Goal: Information Seeking & Learning: Learn about a topic

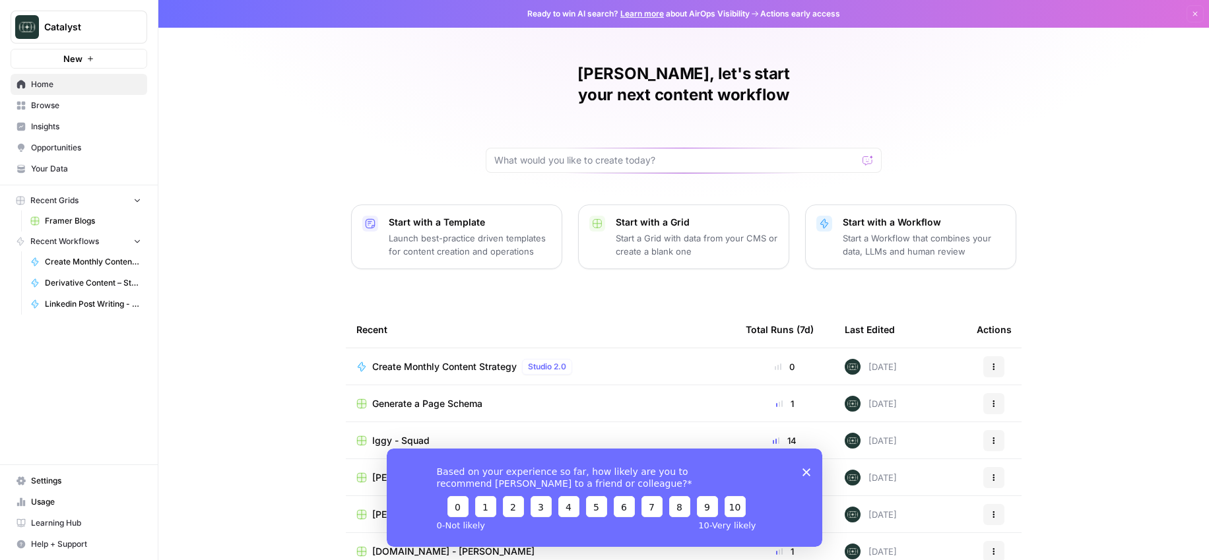
click at [342, 118] on div "[PERSON_NAME], let's start your next content workflow Start with a Template Lau…" at bounding box center [683, 314] width 1051 height 628
click at [69, 107] on span "Browse" at bounding box center [86, 106] width 110 height 12
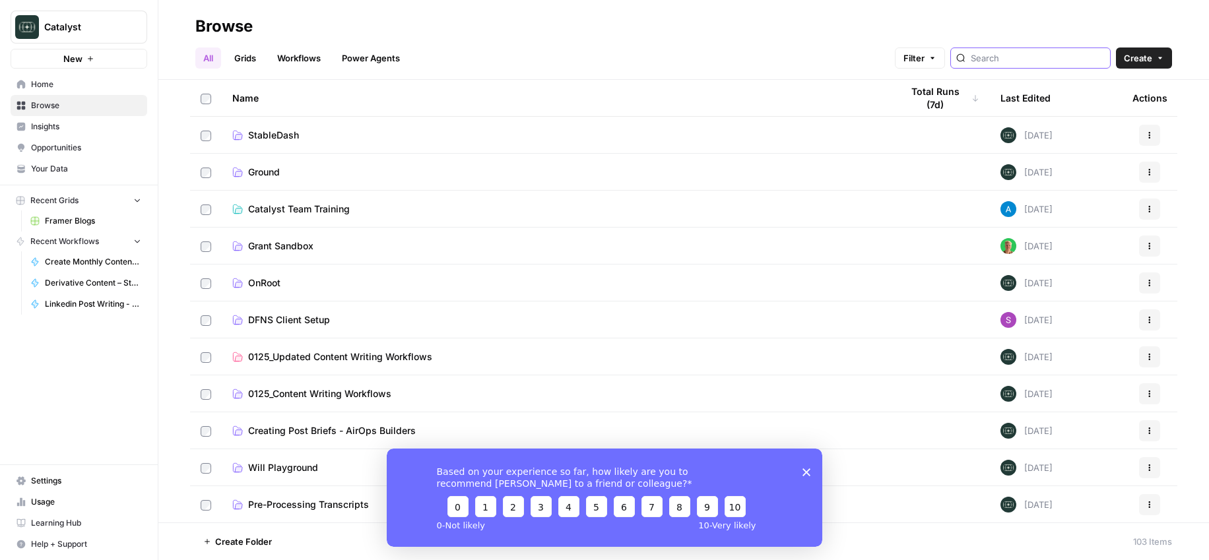
click at [1041, 64] on input "search" at bounding box center [1038, 57] width 134 height 13
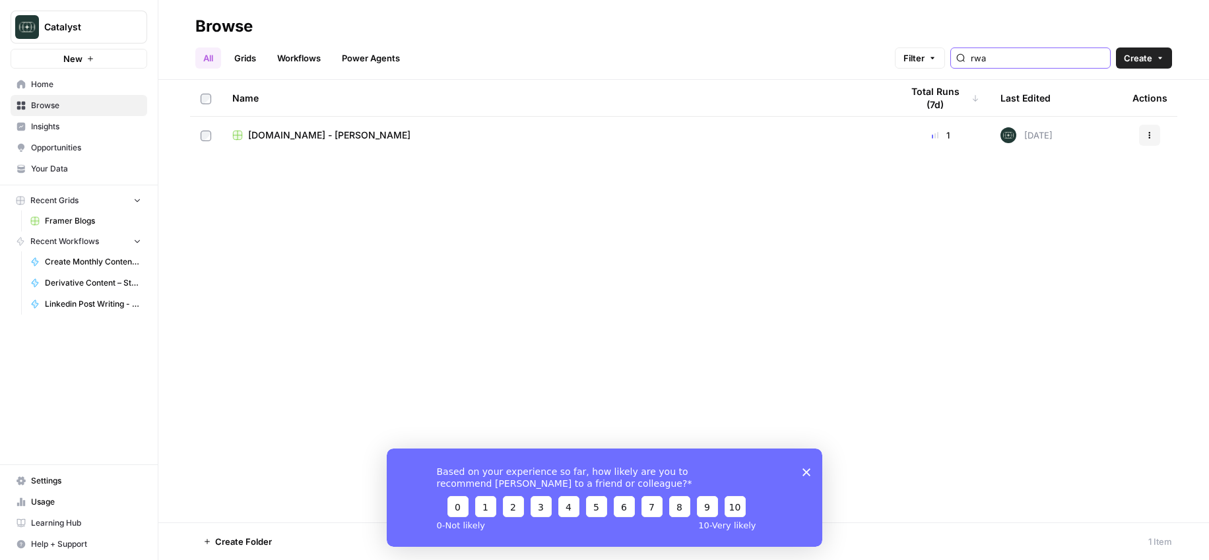
type input "rwa"
click at [412, 125] on td "[DOMAIN_NAME] - [PERSON_NAME]" at bounding box center [556, 135] width 669 height 37
click at [296, 135] on span "[DOMAIN_NAME] - [PERSON_NAME]" at bounding box center [329, 135] width 162 height 13
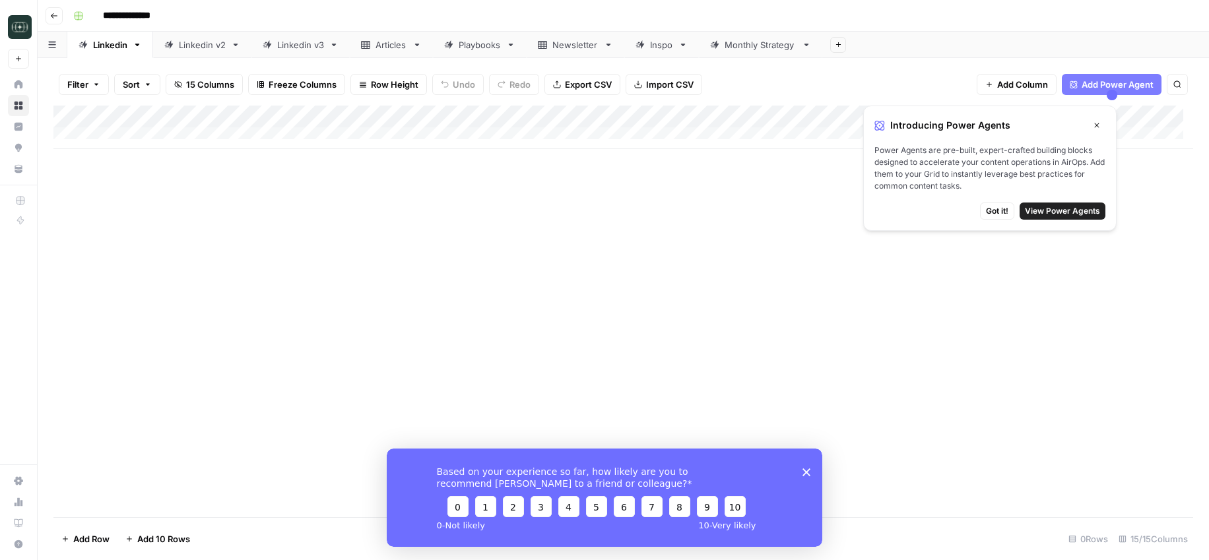
click at [1097, 122] on icon "button" at bounding box center [1097, 125] width 8 height 8
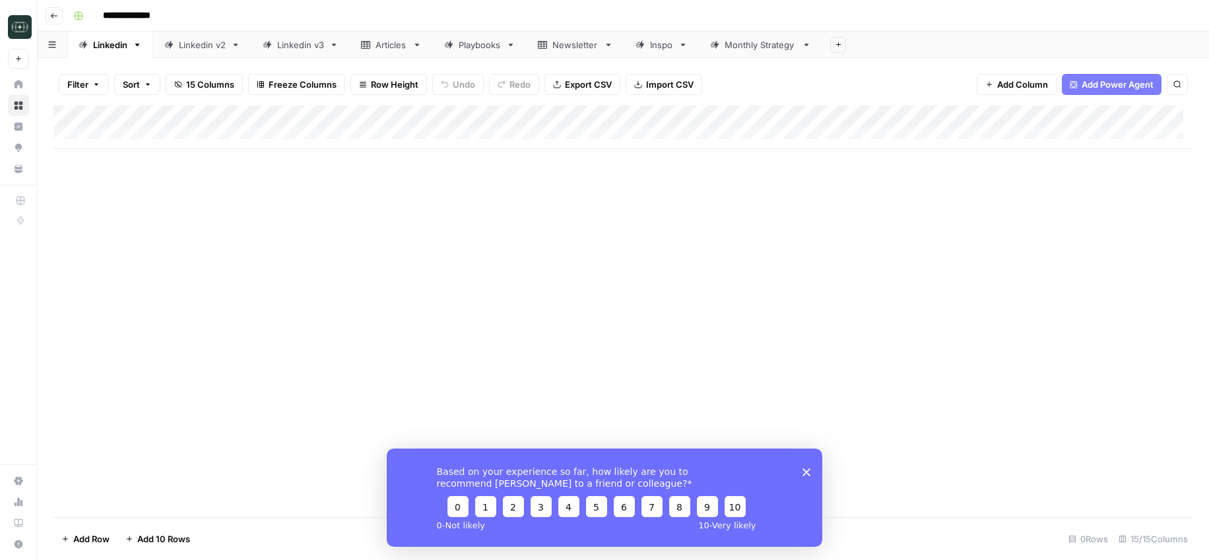
click at [673, 48] on div "Inspo" at bounding box center [661, 44] width 23 height 13
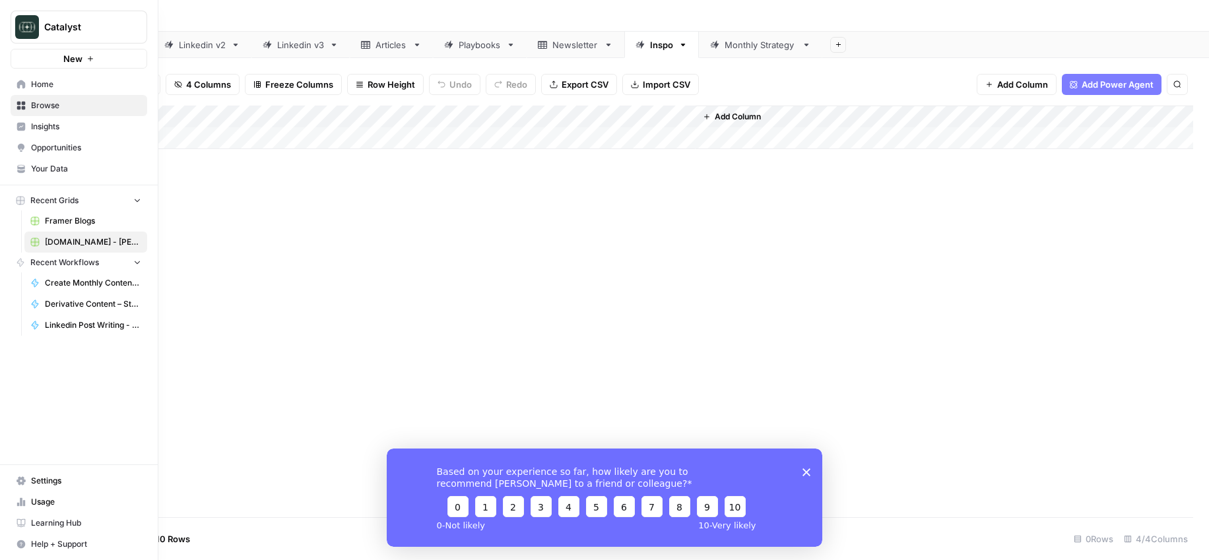
click at [48, 174] on span "Your Data" at bounding box center [86, 169] width 110 height 12
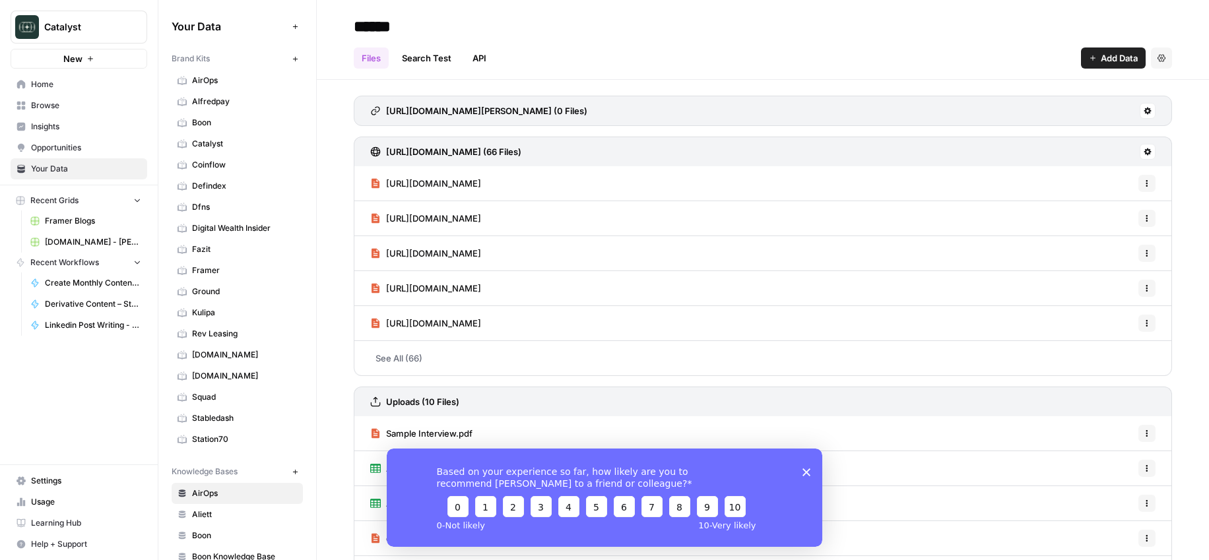
click at [237, 375] on span "[DOMAIN_NAME]" at bounding box center [244, 376] width 105 height 12
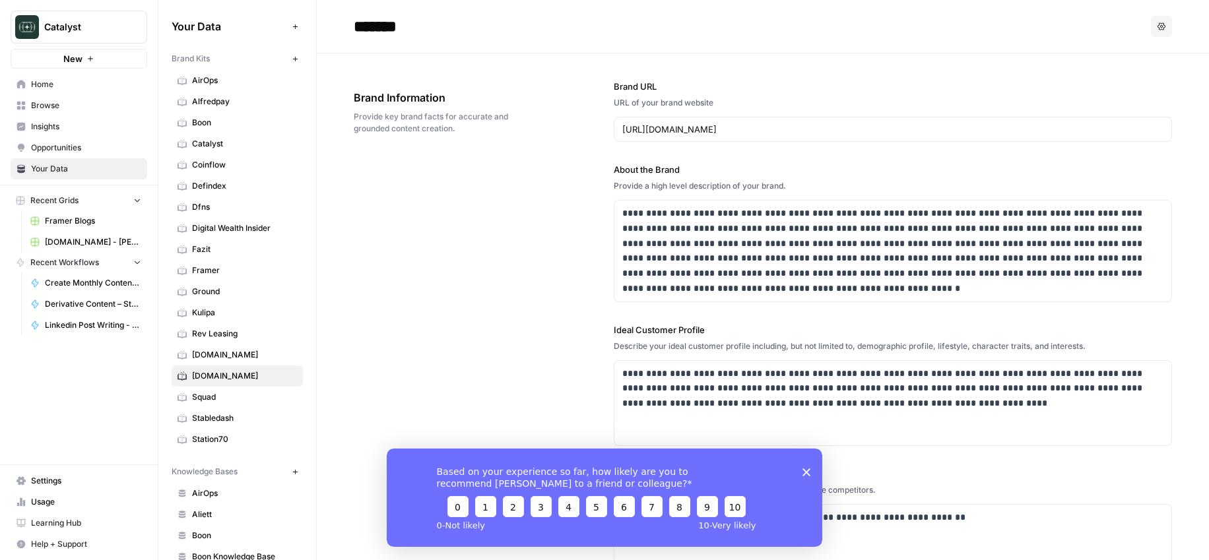
click at [547, 267] on div "**********" at bounding box center [763, 406] width 818 height 707
click at [221, 356] on span "[DOMAIN_NAME]" at bounding box center [244, 355] width 105 height 12
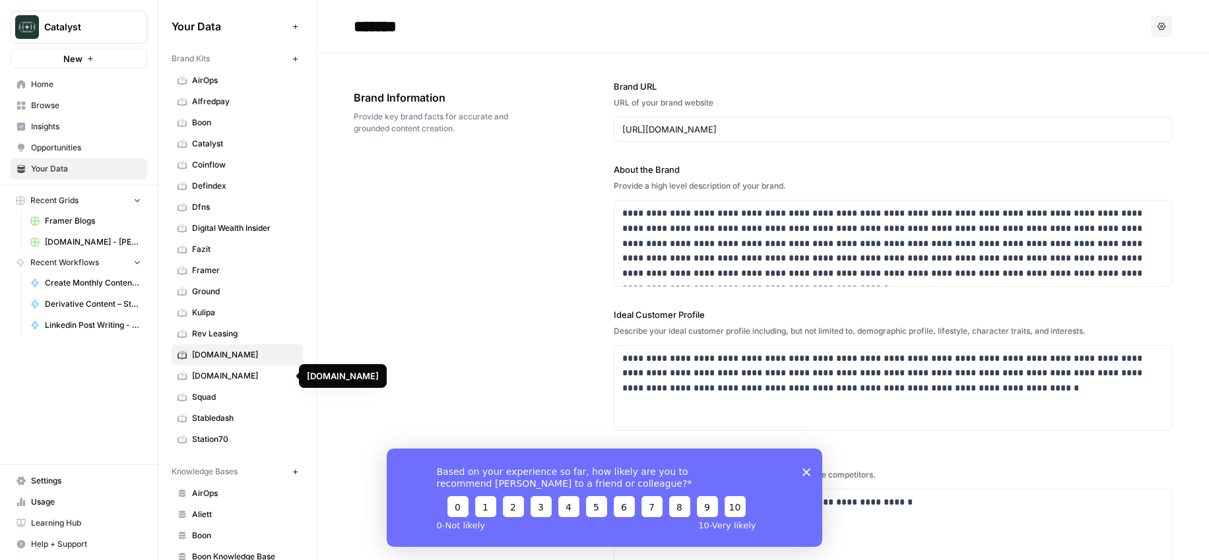
click at [219, 372] on span "[DOMAIN_NAME]" at bounding box center [244, 376] width 105 height 12
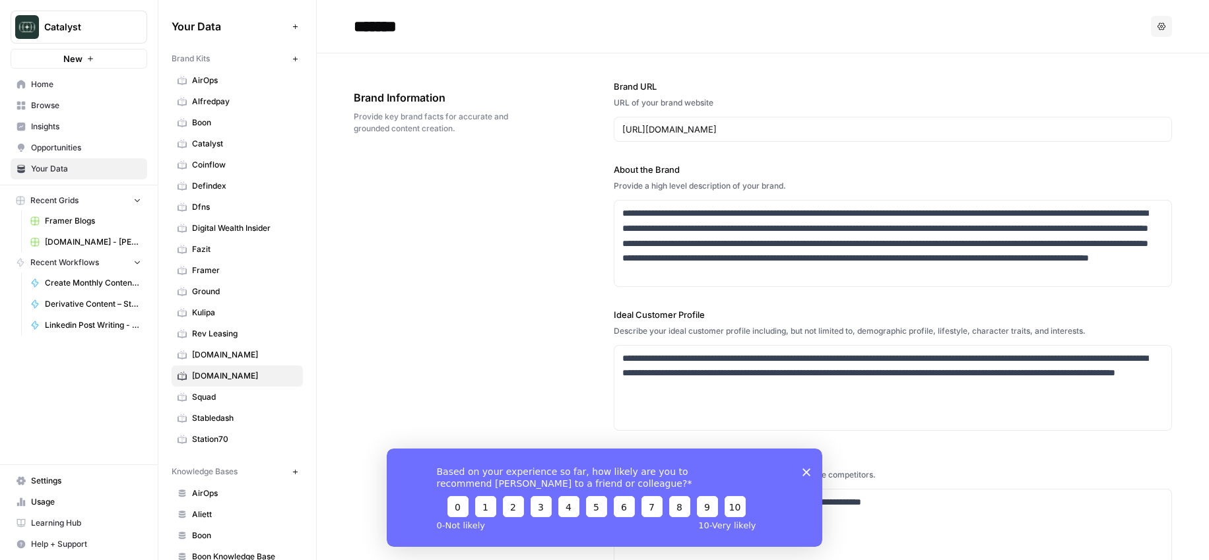
click at [812, 468] on div "Based on your experience so far, how likely are you to recommend [PERSON_NAME] …" at bounding box center [605, 497] width 436 height 98
click at [809, 471] on icon "Close survey" at bounding box center [806, 472] width 8 height 8
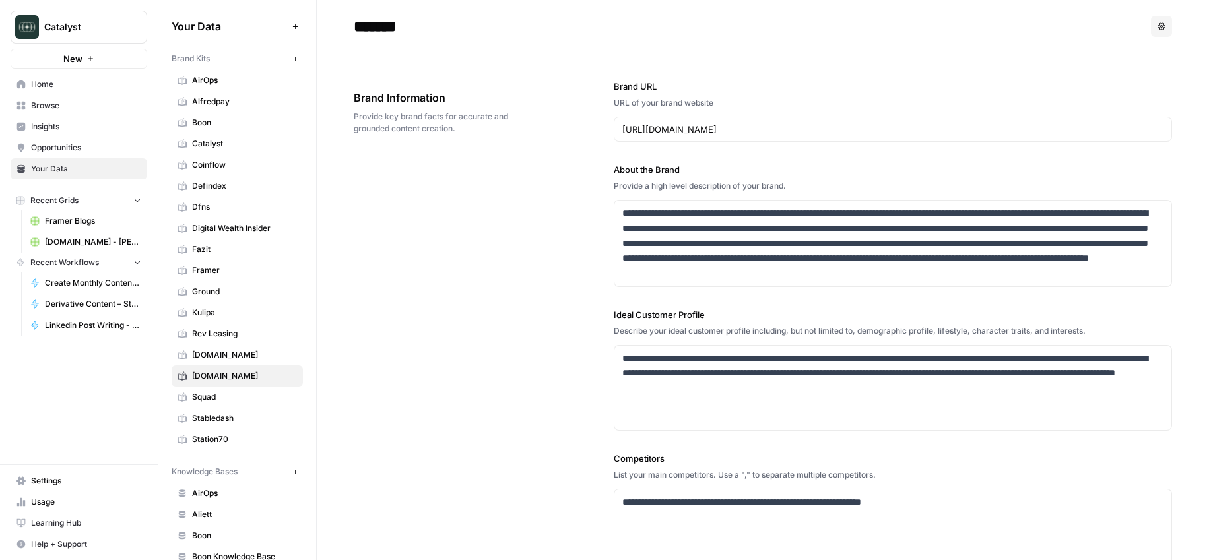
click at [53, 89] on span "Home" at bounding box center [86, 85] width 110 height 12
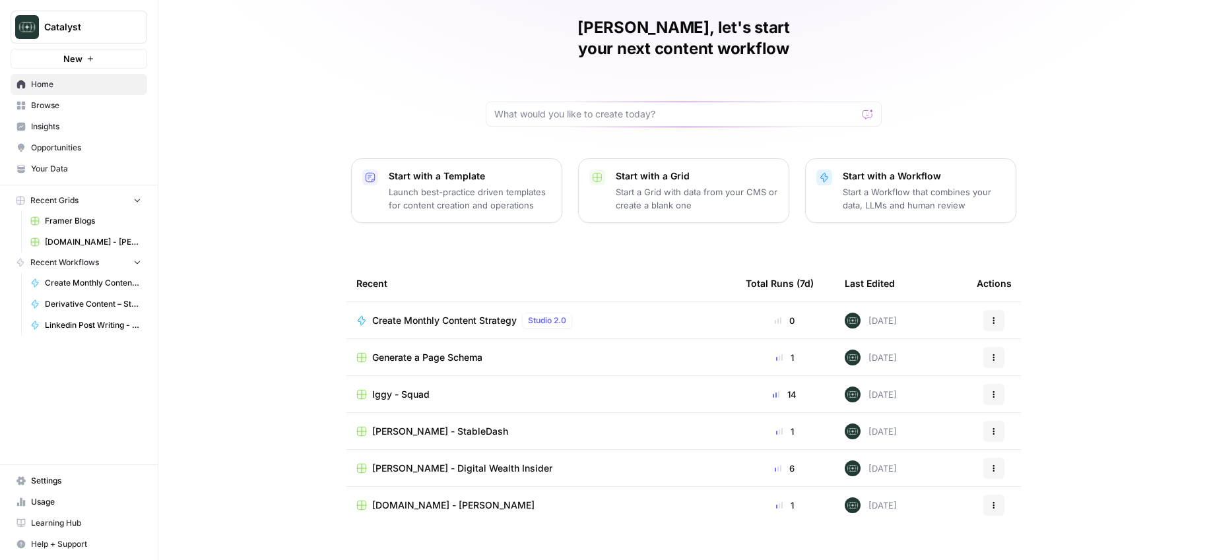
scroll to position [47, 0]
click at [74, 108] on span "Browse" at bounding box center [86, 106] width 110 height 12
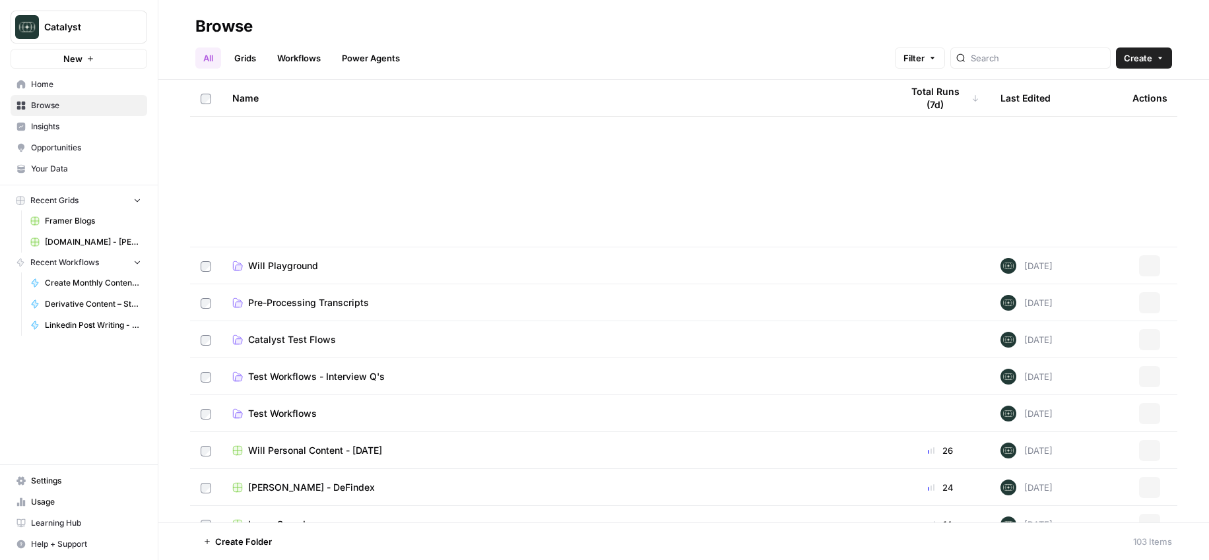
scroll to position [181, 0]
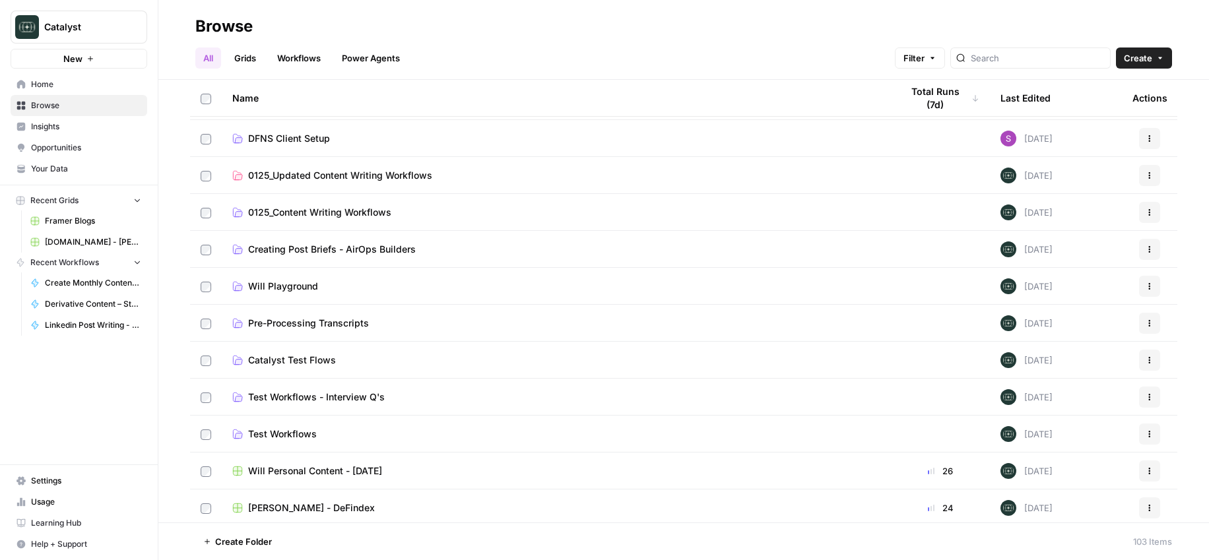
click at [59, 166] on span "Your Data" at bounding box center [86, 169] width 110 height 12
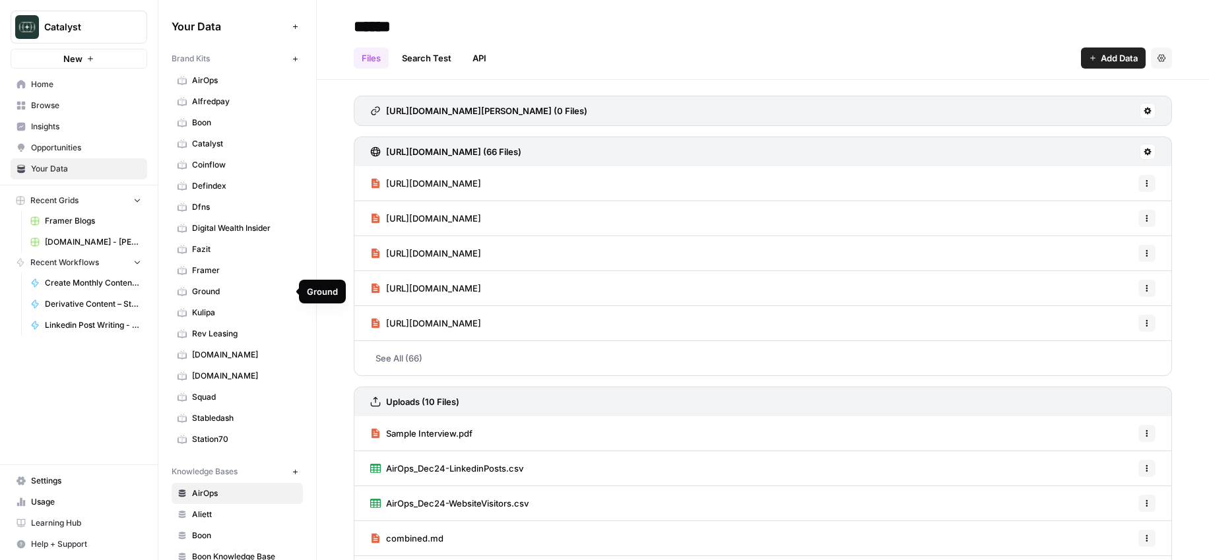
click at [220, 375] on span "[DOMAIN_NAME]" at bounding box center [244, 376] width 105 height 12
